Goal: Find specific page/section: Find specific page/section

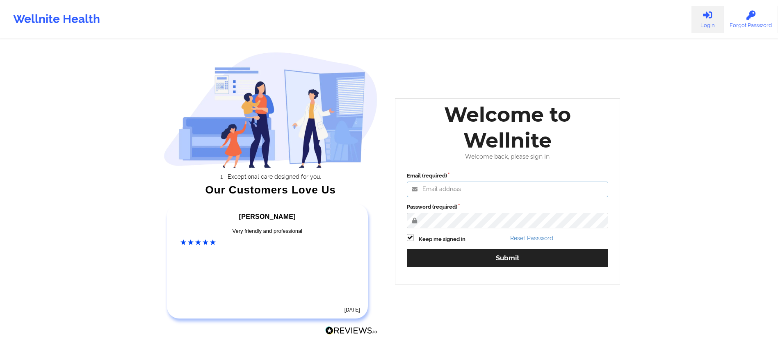
type input "[DATE][EMAIL_ADDRESS][DOMAIN_NAME]"
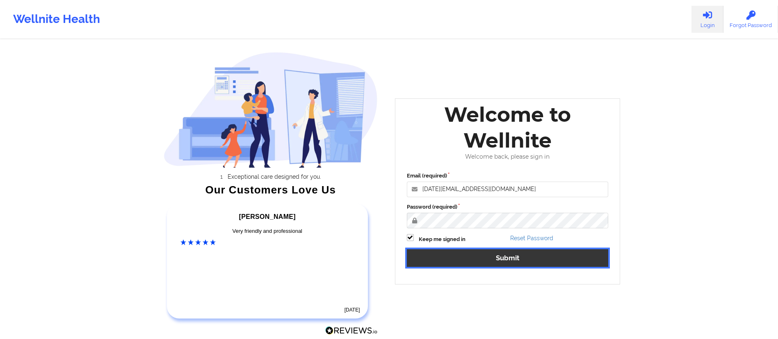
click at [473, 250] on button "Submit" at bounding box center [508, 258] width 202 height 18
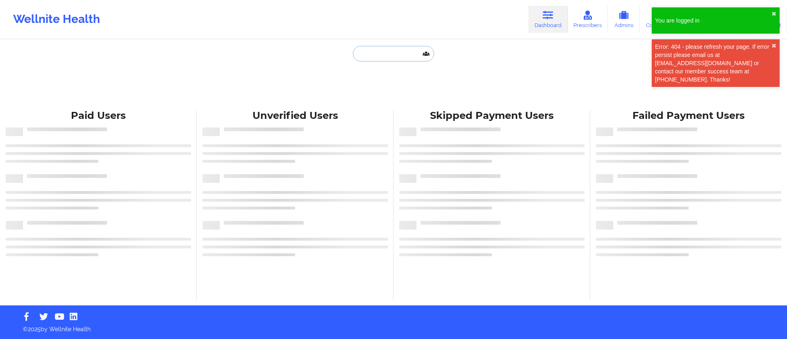
click at [371, 53] on input "text" at bounding box center [393, 54] width 81 height 16
paste input "[PERSON_NAME]"
type input "[PERSON_NAME]"
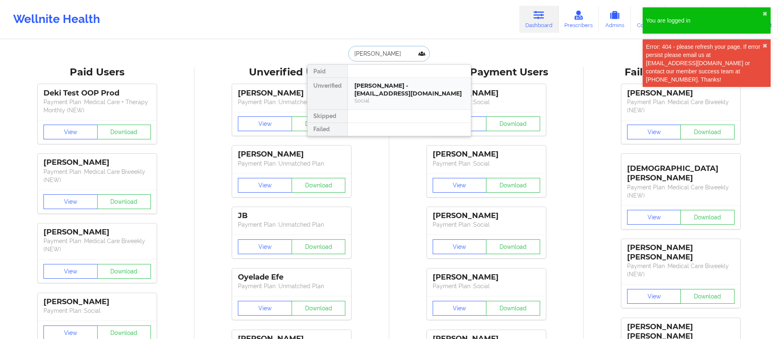
click at [385, 97] on div "Social" at bounding box center [409, 100] width 110 height 7
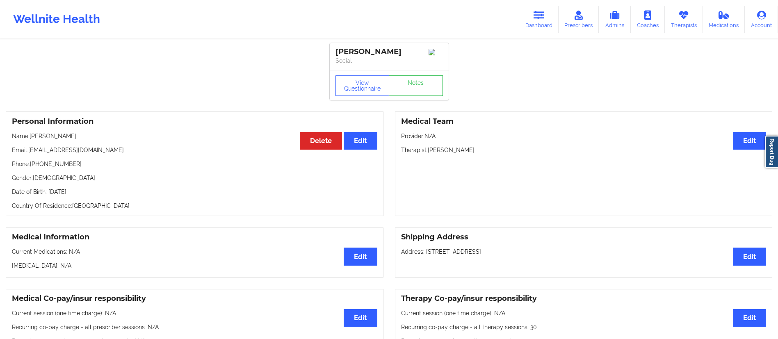
click at [517, 18] on div "Wellnite Health Dashboard Prescribers Admins Coaches Therapists Medications Acc…" at bounding box center [389, 19] width 778 height 33
click at [552, 21] on link "Dashboard" at bounding box center [538, 19] width 39 height 27
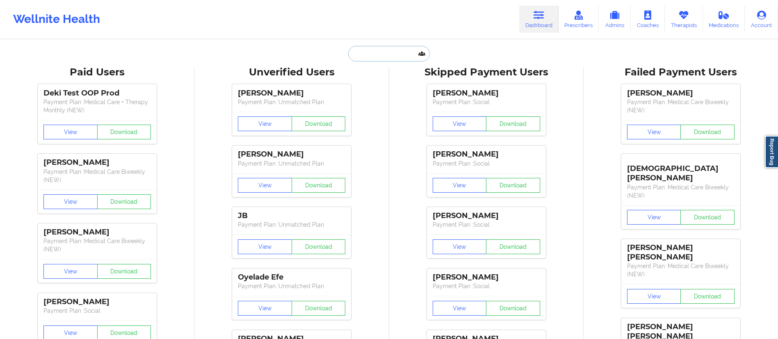
click at [398, 58] on input "text" at bounding box center [388, 54] width 81 height 16
paste input "[PERSON_NAME]"
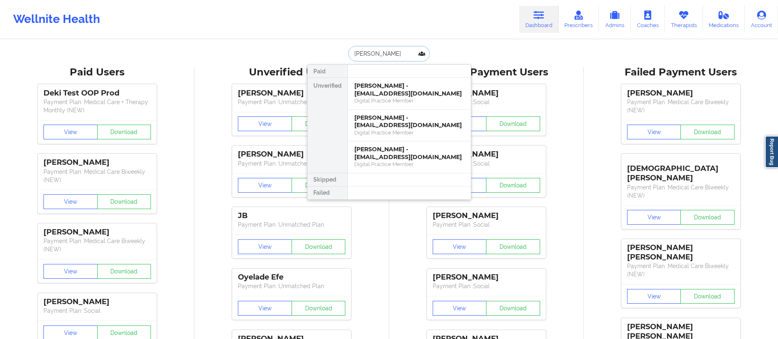
drag, startPoint x: 430, startPoint y: 56, endPoint x: 329, endPoint y: 48, distance: 100.8
click at [329, 48] on div "[PERSON_NAME] Paid Unverified [PERSON_NAME] - [EMAIL_ADDRESS][DOMAIN_NAME] Digi…" at bounding box center [389, 54] width 164 height 16
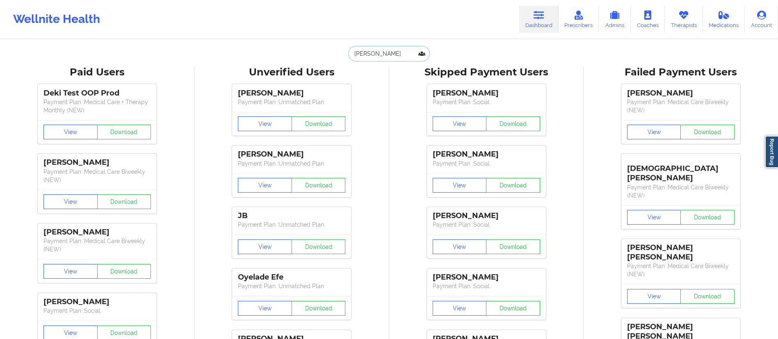
paste input "[PERSON_NAME]"
type input "[PERSON_NAME]"
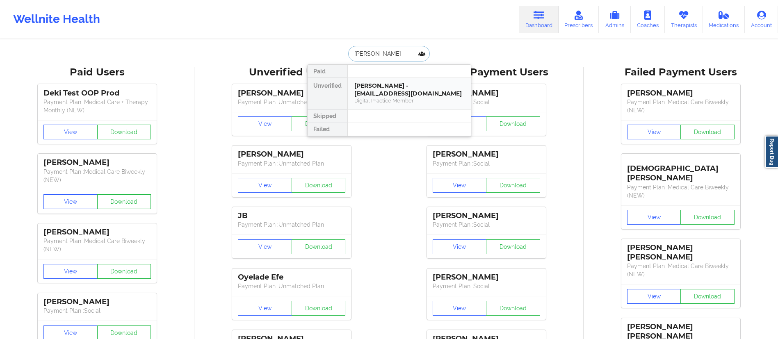
click at [411, 97] on div "Digital Practice Member" at bounding box center [409, 100] width 110 height 7
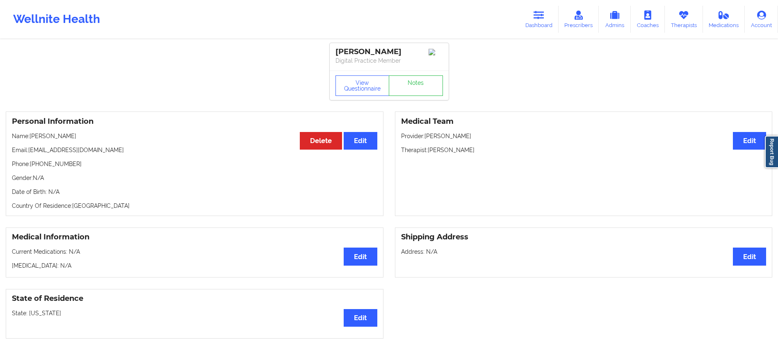
click at [519, 24] on div "Wellnite Health Dashboard Prescribers Admins Coaches Therapists Medications Acc…" at bounding box center [389, 19] width 778 height 33
click at [534, 15] on link "Dashboard" at bounding box center [538, 19] width 39 height 27
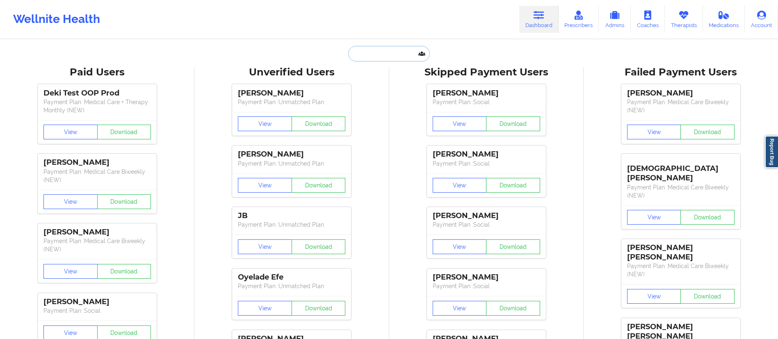
click at [404, 59] on input "text" at bounding box center [388, 54] width 81 height 16
click at [386, 58] on input "text" at bounding box center [388, 54] width 81 height 16
paste input "[PERSON_NAME]"
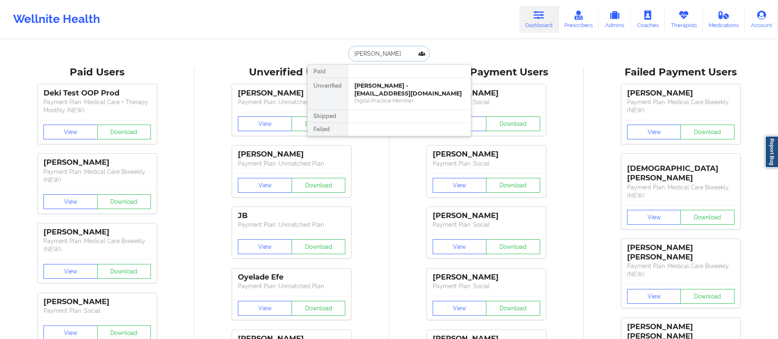
drag, startPoint x: 397, startPoint y: 51, endPoint x: 312, endPoint y: 37, distance: 86.9
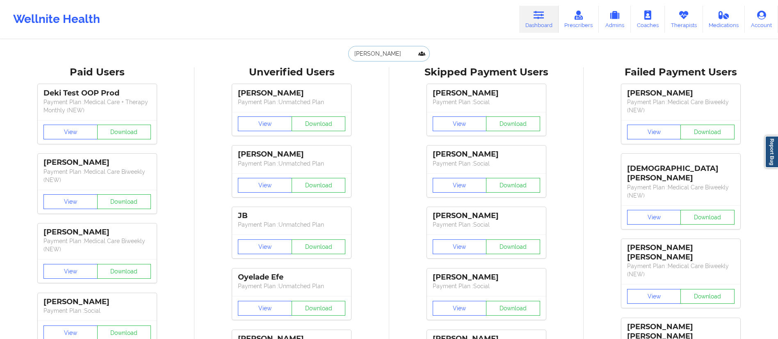
paste input "[PERSON_NAME] Artist"
type input "[PERSON_NAME] Artist"
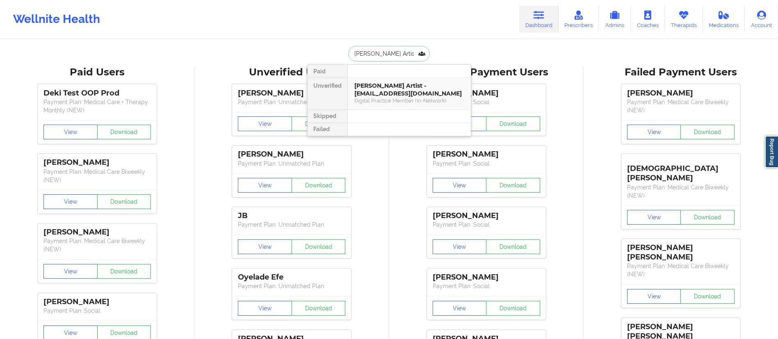
click at [399, 96] on div "[PERSON_NAME] Artist - [EMAIL_ADDRESS][DOMAIN_NAME]" at bounding box center [409, 89] width 110 height 15
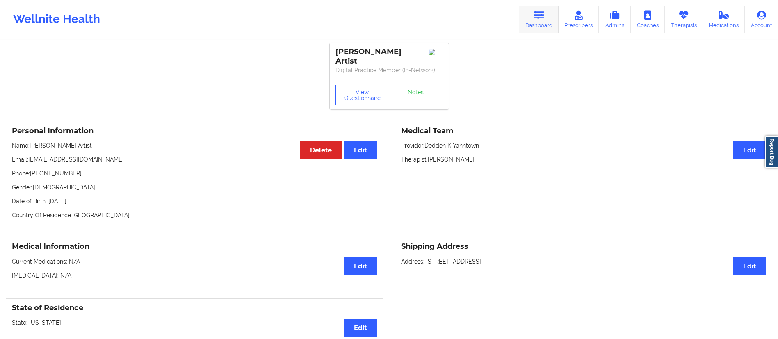
click at [545, 26] on link "Dashboard" at bounding box center [538, 19] width 39 height 27
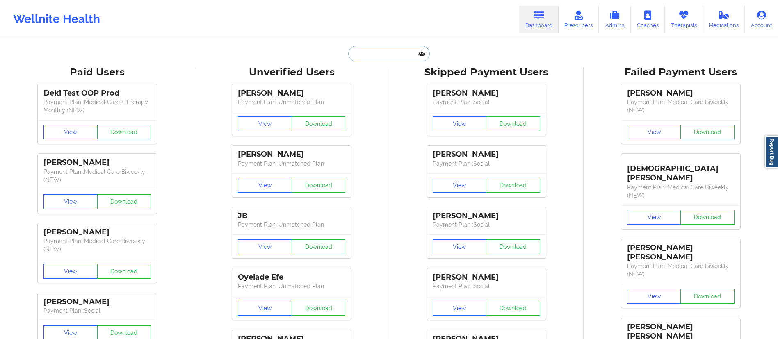
click at [406, 51] on input "text" at bounding box center [388, 54] width 81 height 16
paste input "[PERSON_NAME]"
type input "[PERSON_NAME]"
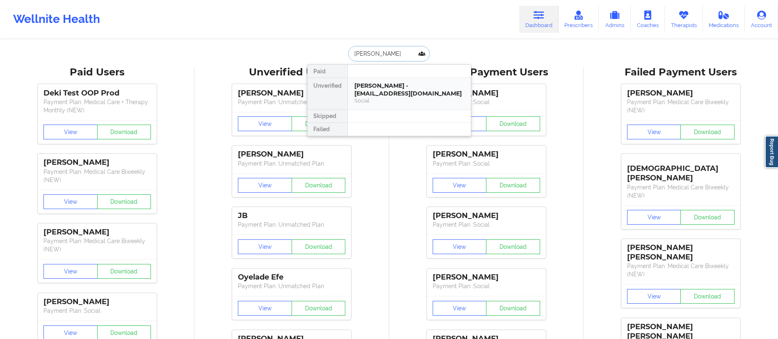
click at [399, 97] on div "Social" at bounding box center [409, 100] width 110 height 7
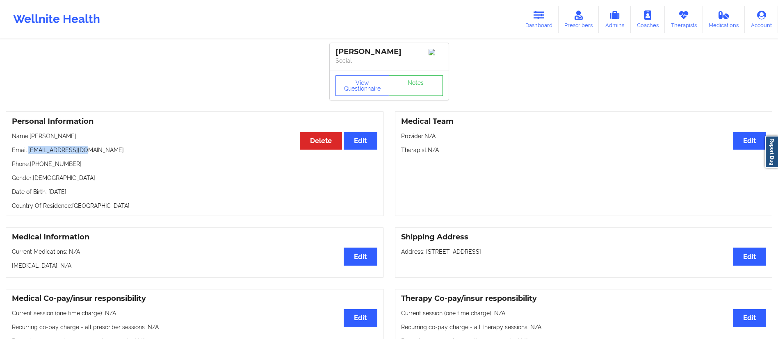
drag, startPoint x: 31, startPoint y: 153, endPoint x: 127, endPoint y: 154, distance: 96.0
click at [127, 154] on p "Email: [EMAIL_ADDRESS][DOMAIN_NAME]" at bounding box center [194, 150] width 365 height 8
copy p "[EMAIL_ADDRESS][DOMAIN_NAME]"
click at [542, 20] on link "Dashboard" at bounding box center [538, 19] width 39 height 27
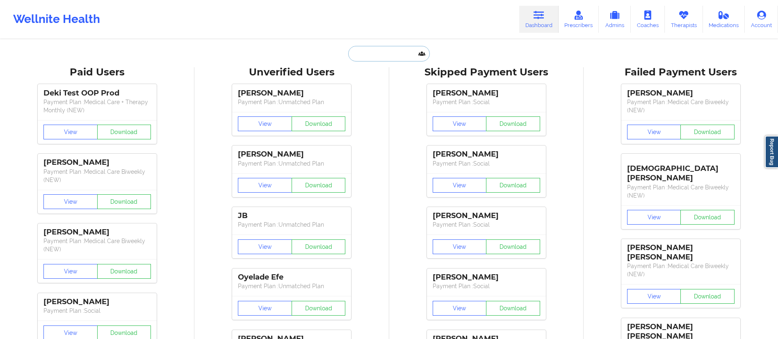
click at [386, 57] on input "text" at bounding box center [388, 54] width 81 height 16
paste input "[PERSON_NAME]"
type input "[PERSON_NAME]"
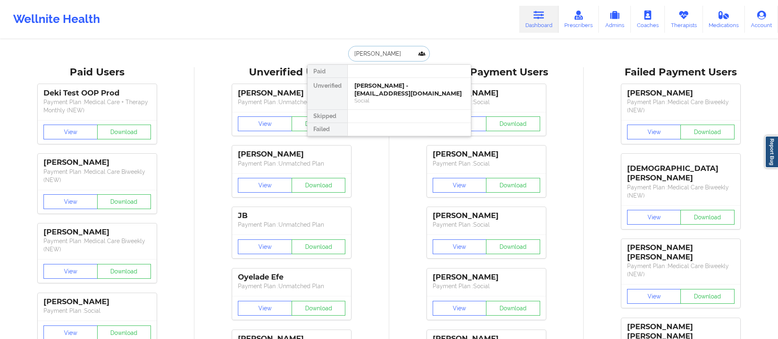
click at [385, 85] on div "[PERSON_NAME] - [EMAIL_ADDRESS][DOMAIN_NAME]" at bounding box center [409, 89] width 110 height 15
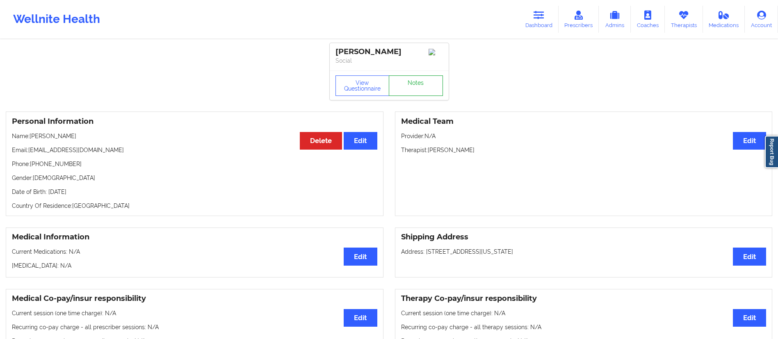
click at [395, 84] on link "Notes" at bounding box center [416, 85] width 54 height 21
